Goal: Check status: Check status

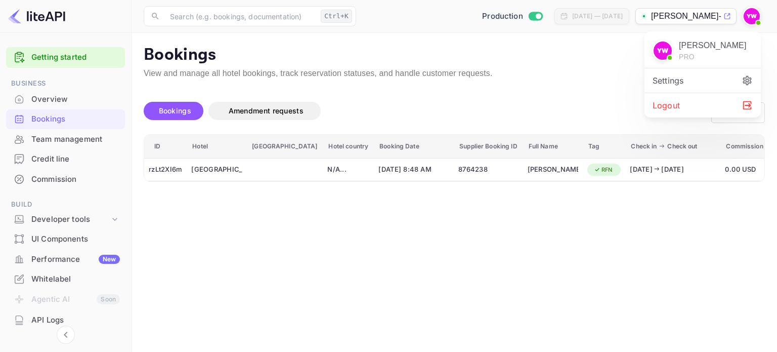
click at [696, 109] on div "Logout" at bounding box center [703, 105] width 116 height 24
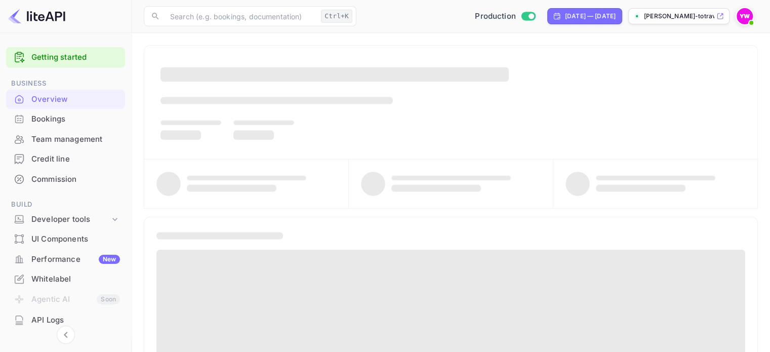
click at [68, 123] on div "Bookings" at bounding box center [75, 119] width 89 height 12
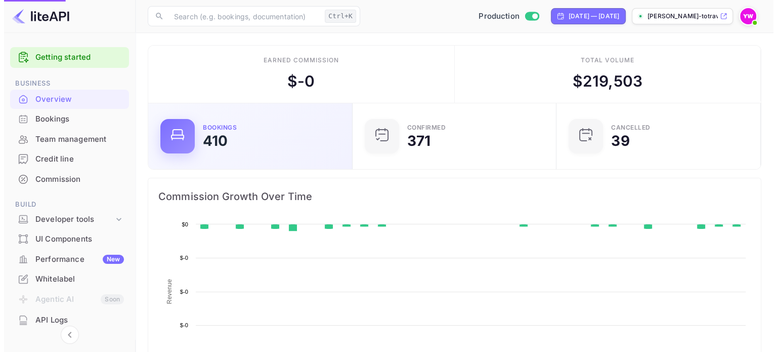
scroll to position [157, 190]
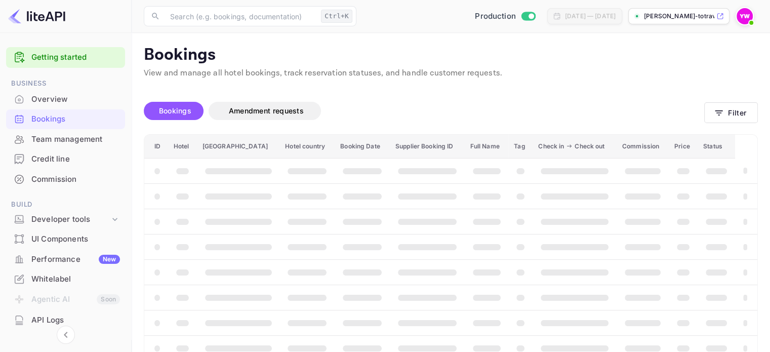
click at [178, 109] on span "Bookings" at bounding box center [175, 110] width 32 height 9
click at [743, 115] on button "Filter" at bounding box center [731, 112] width 54 height 21
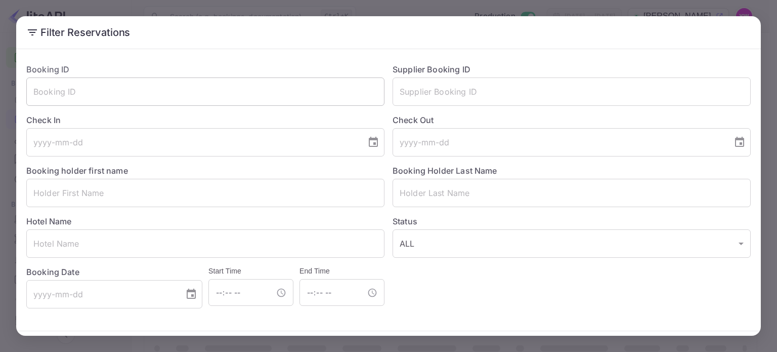
click at [236, 94] on input "text" at bounding box center [205, 91] width 358 height 28
paste input "giNzSUqOA"
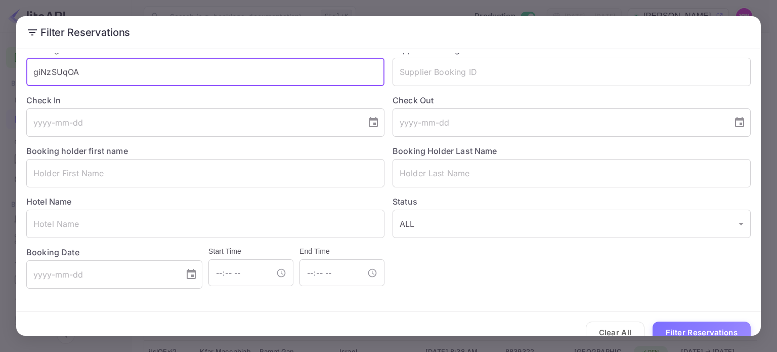
scroll to position [36, 0]
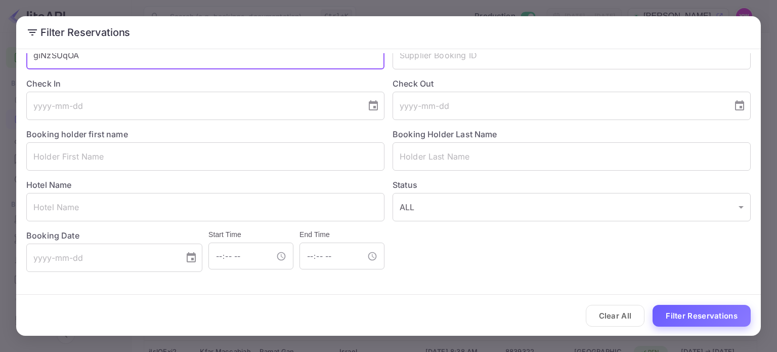
type input "giNzSUqOA"
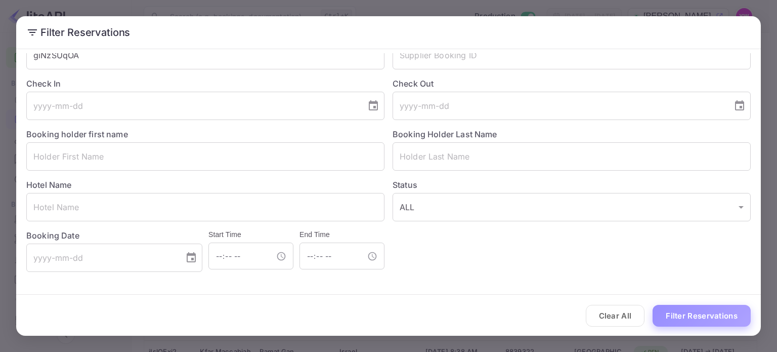
click at [711, 324] on button "Filter Reservations" at bounding box center [702, 316] width 98 height 22
click at [707, 317] on button "Filter Reservations" at bounding box center [702, 316] width 98 height 22
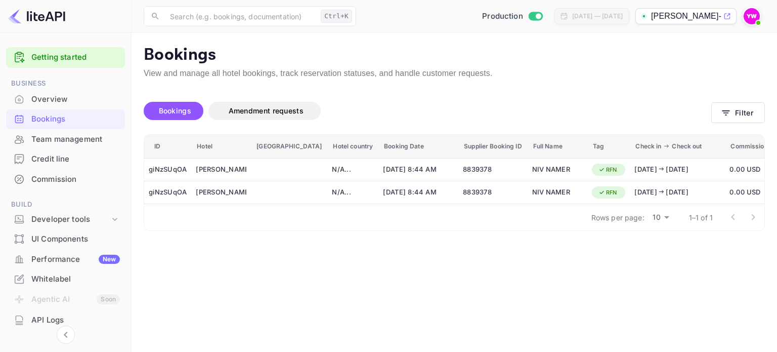
click at [539, 58] on p "Bookings" at bounding box center [454, 55] width 621 height 20
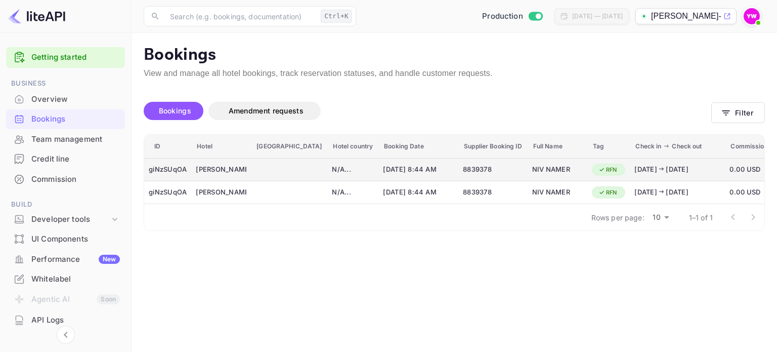
click at [383, 171] on span "[DATE] 8:44 AM" at bounding box center [418, 169] width 71 height 11
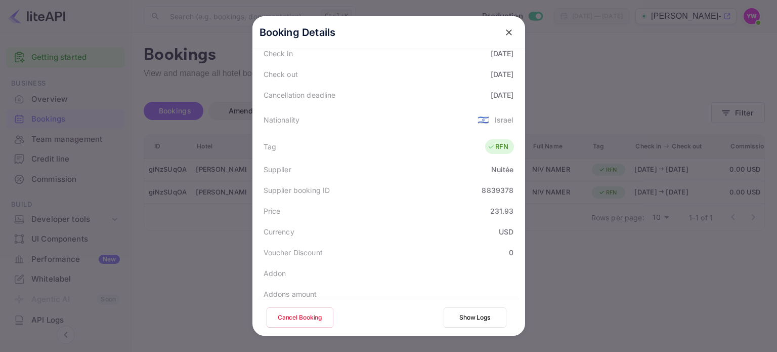
scroll to position [152, 0]
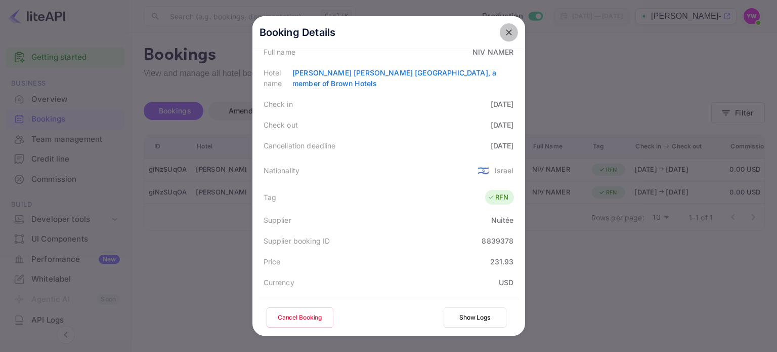
click at [507, 30] on icon "close" at bounding box center [509, 32] width 6 height 6
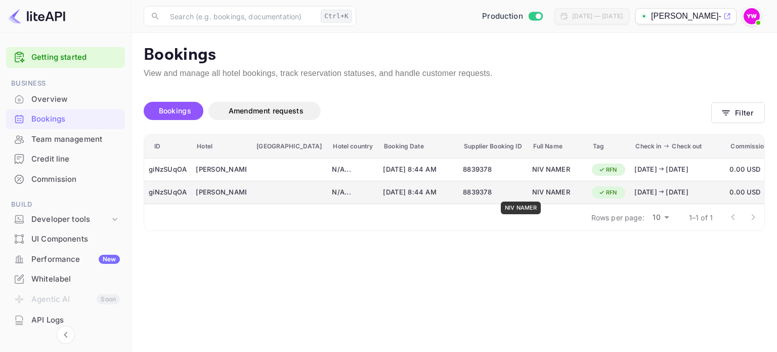
click at [532, 194] on div "NIV NAMER" at bounding box center [557, 192] width 51 height 16
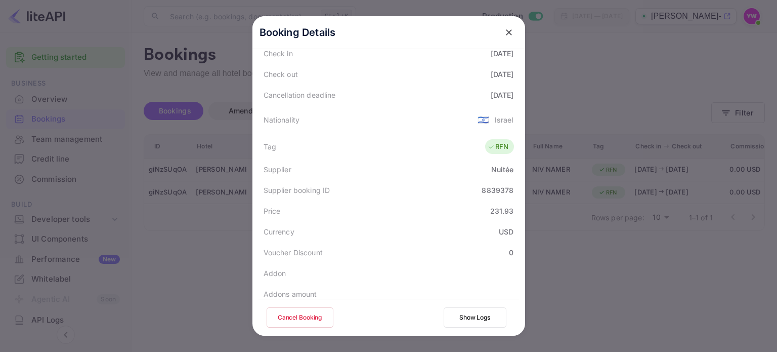
scroll to position [253, 0]
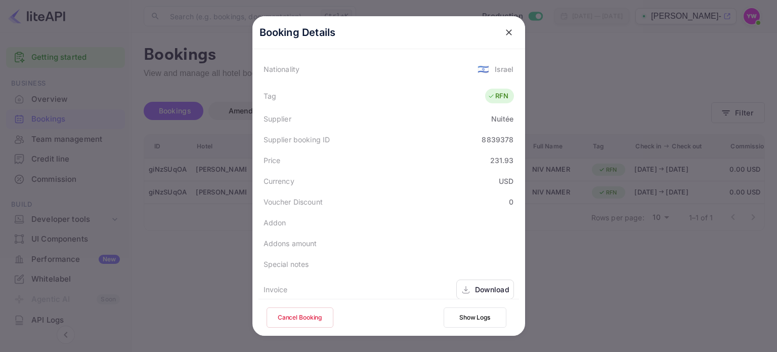
click at [506, 31] on icon "close" at bounding box center [509, 32] width 6 height 6
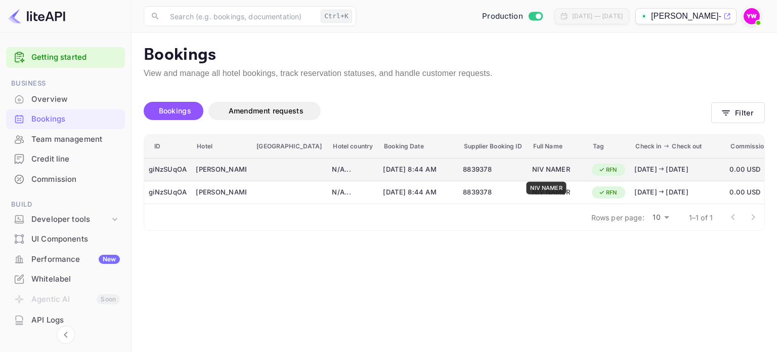
click at [547, 175] on div "NIV NAMER" at bounding box center [557, 169] width 51 height 16
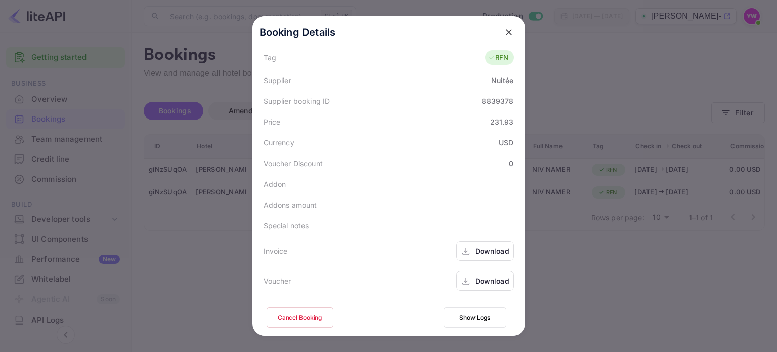
scroll to position [0, 0]
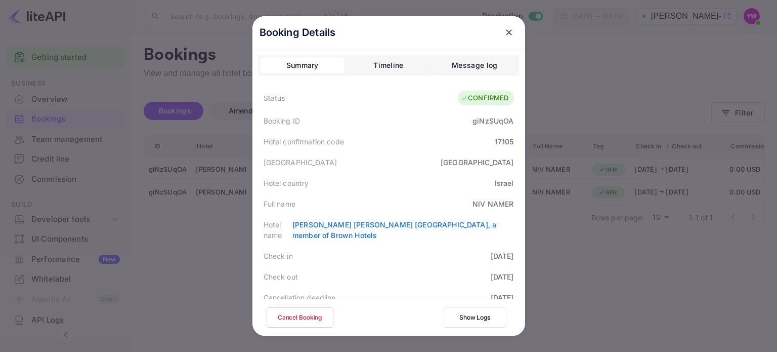
click at [504, 32] on icon "close" at bounding box center [509, 32] width 10 height 10
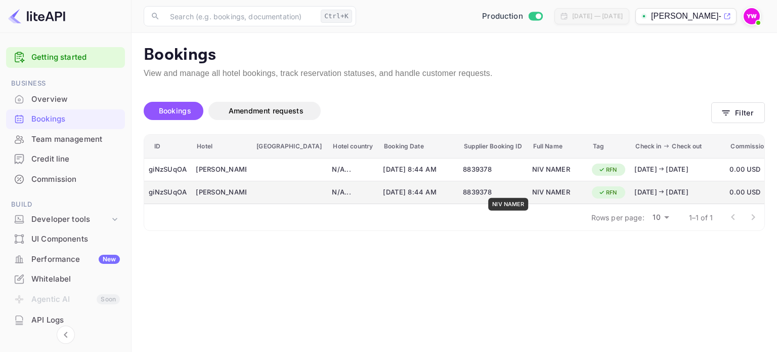
click at [532, 191] on div "NIV NAMER" at bounding box center [557, 192] width 51 height 16
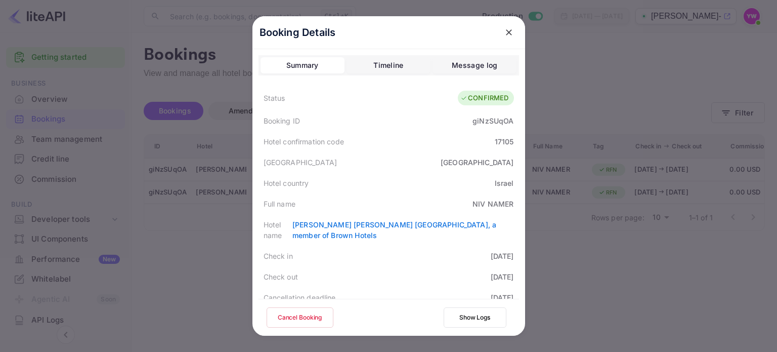
click at [507, 33] on icon "close" at bounding box center [509, 32] width 10 height 10
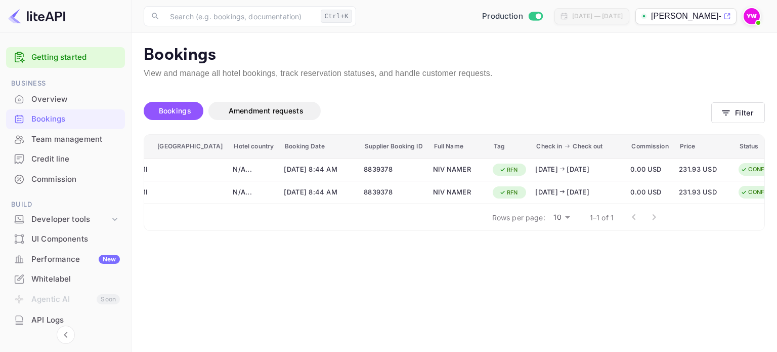
scroll to position [0, 104]
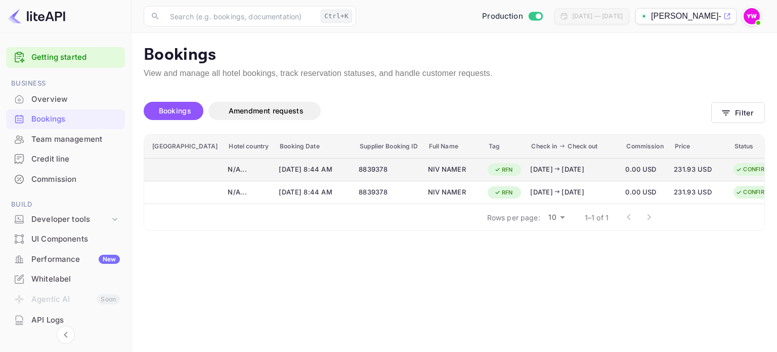
click at [626, 171] on span "0.00 USD" at bounding box center [645, 169] width 39 height 11
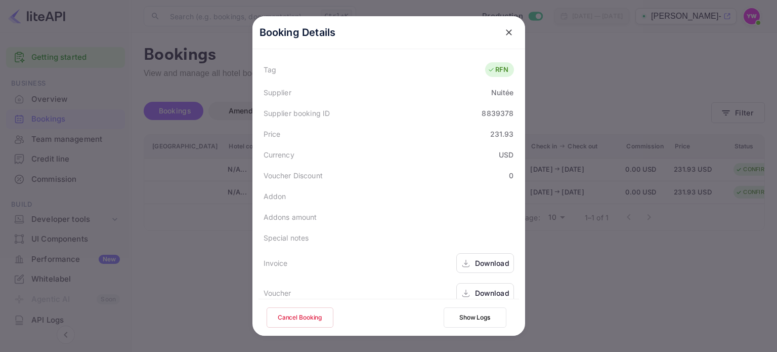
scroll to position [292, 0]
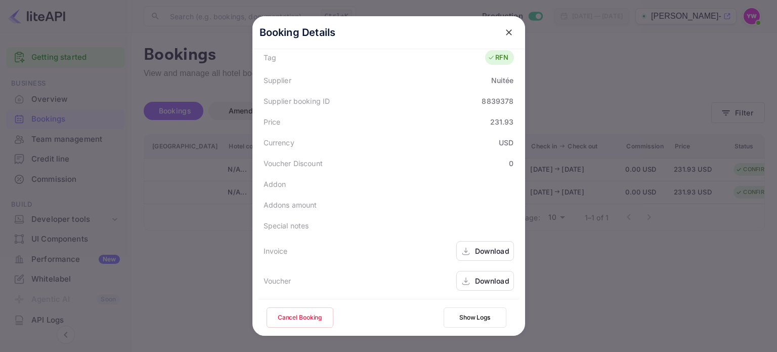
click at [478, 278] on div "Download" at bounding box center [492, 280] width 34 height 11
